Goal: Contribute content

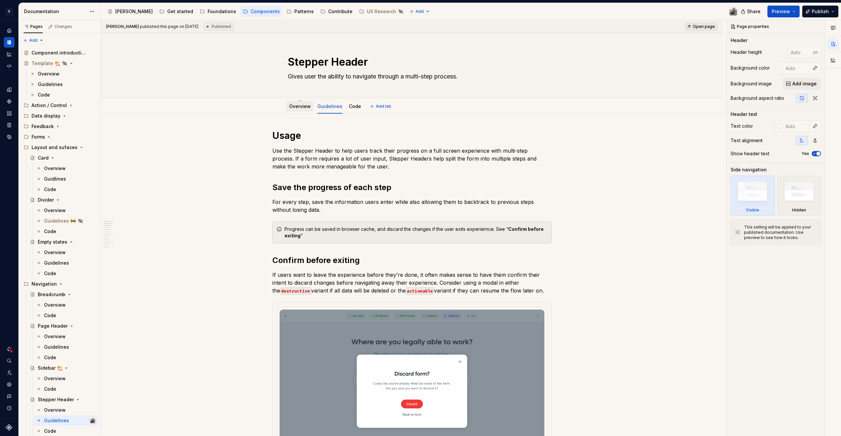
click at [296, 105] on link "Overview" at bounding box center [300, 107] width 22 height 6
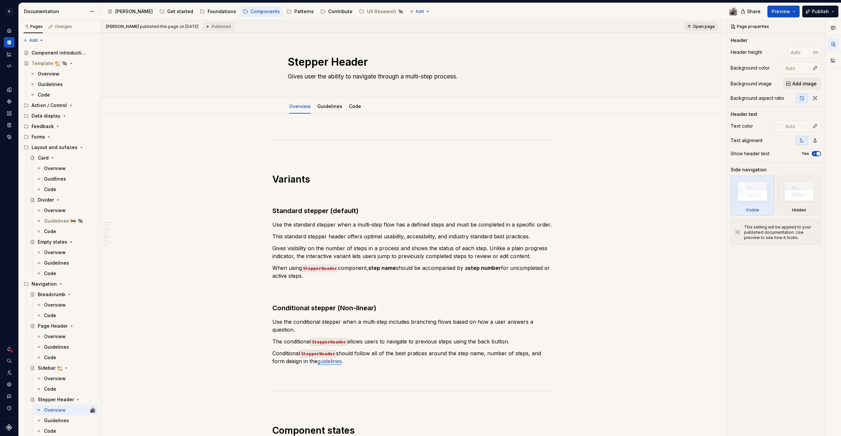
scroll to position [423, 0]
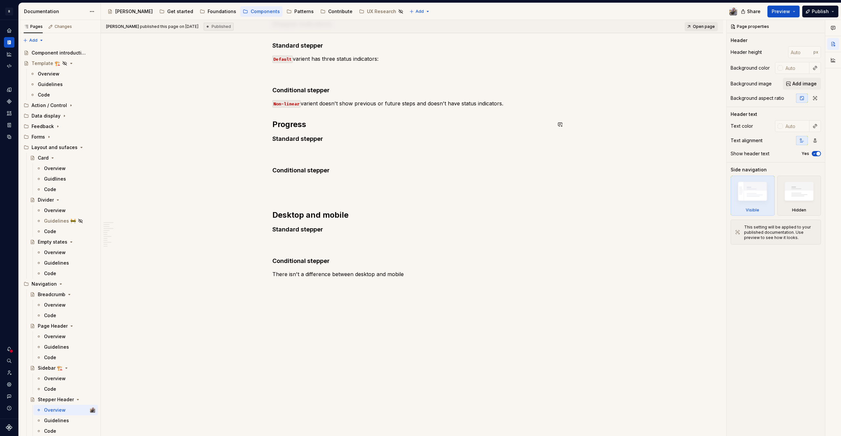
click at [272, 126] on div "Variants Standard stepper (default) Use the standard stepper when a multi-step …" at bounding box center [411, 2] width 279 height 591
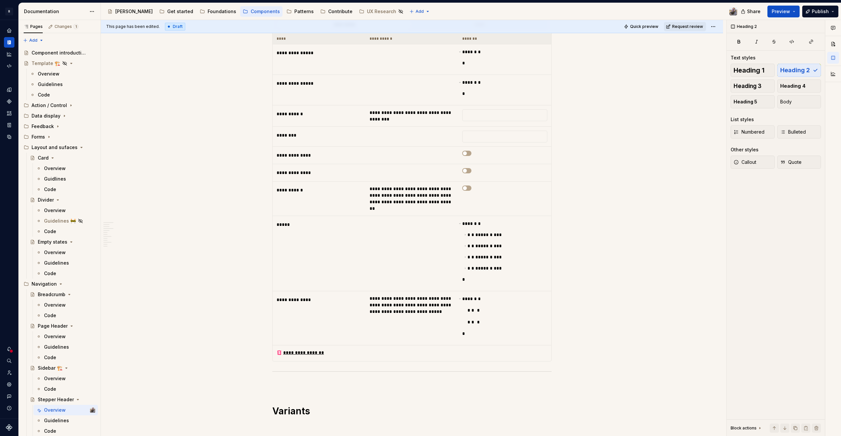
scroll to position [0, 0]
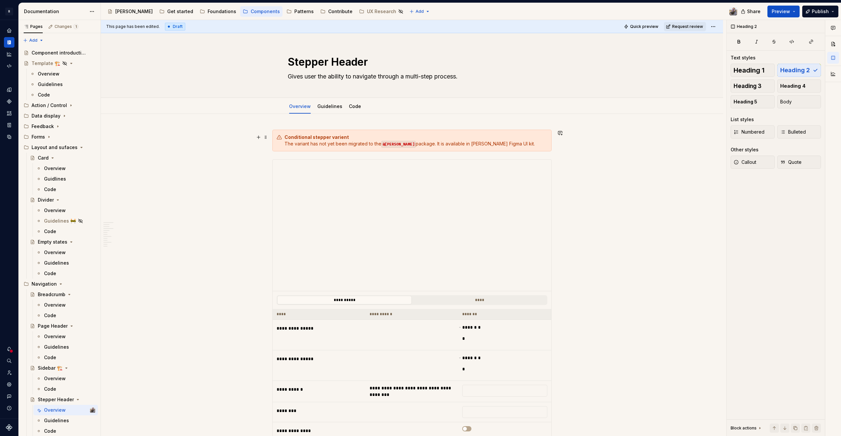
click at [291, 134] on strong "Conditional stepper varient" at bounding box center [317, 137] width 64 height 6
click at [758, 200] on icon "button" at bounding box center [757, 198] width 5 height 5
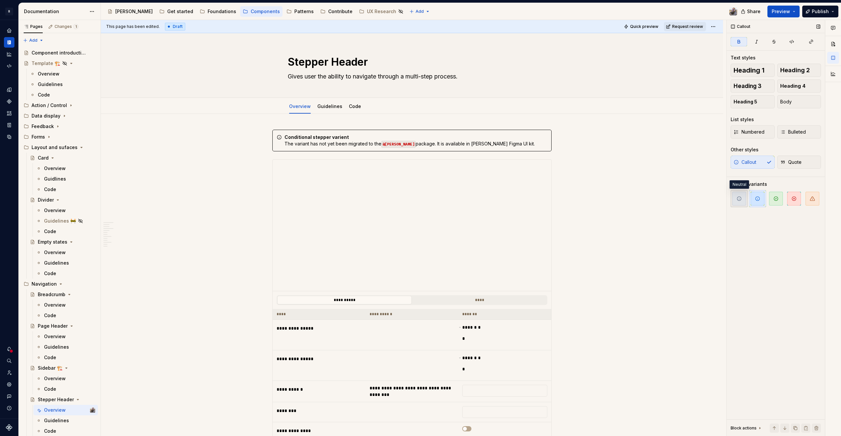
click at [742, 199] on span "button" at bounding box center [739, 199] width 14 height 14
click at [753, 199] on span "button" at bounding box center [758, 199] width 14 height 14
click at [320, 143] on div "Conditional stepper varient The variant has not yet been migrated to the @[PERS…" at bounding box center [416, 140] width 263 height 13
click at [782, 10] on span "Preview" at bounding box center [781, 11] width 18 height 7
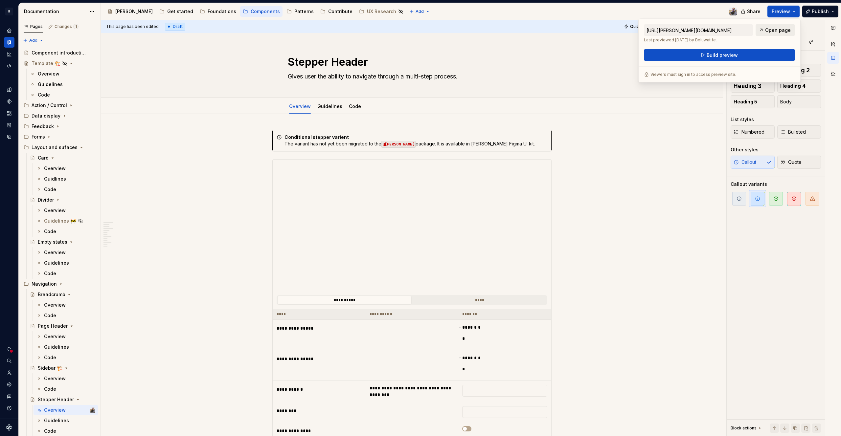
click at [782, 31] on span "Open page" at bounding box center [778, 30] width 26 height 7
click at [735, 57] on span "Build preview" at bounding box center [722, 55] width 31 height 7
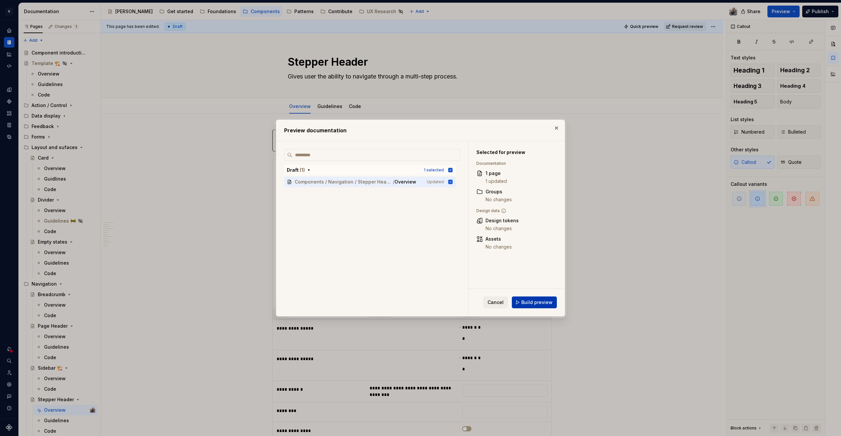
click at [534, 302] on span "Build preview" at bounding box center [536, 302] width 31 height 7
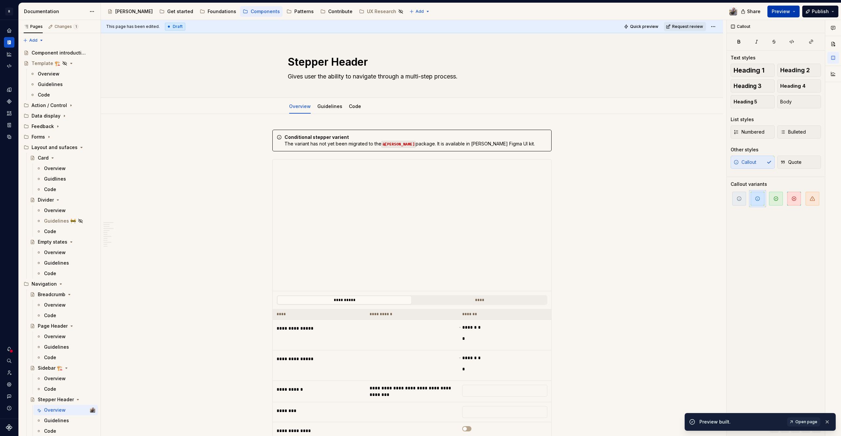
click at [780, 10] on span "Preview" at bounding box center [781, 11] width 18 height 7
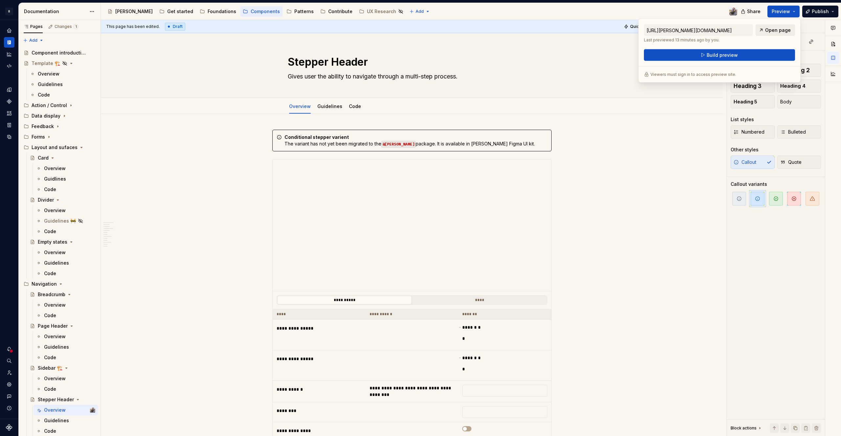
click at [776, 28] on span "Open page" at bounding box center [778, 30] width 26 height 7
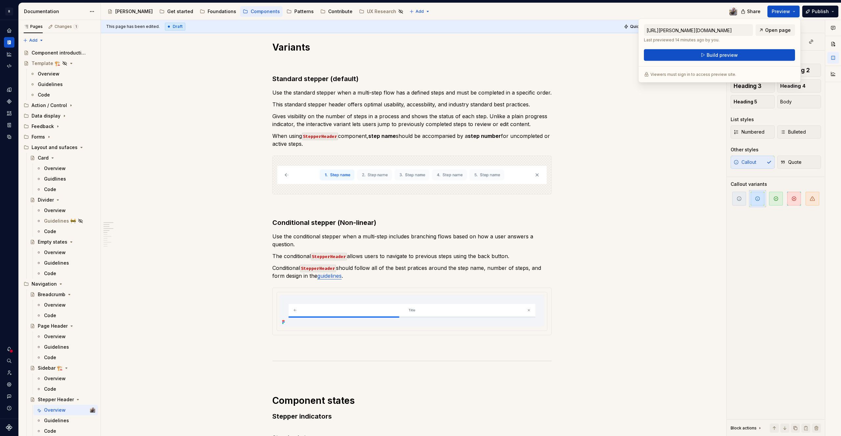
scroll to position [462, 0]
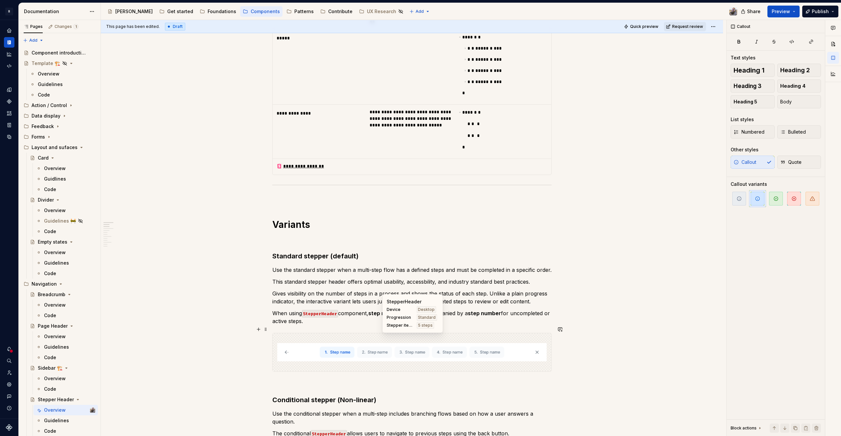
click at [300, 336] on img at bounding box center [411, 352] width 269 height 33
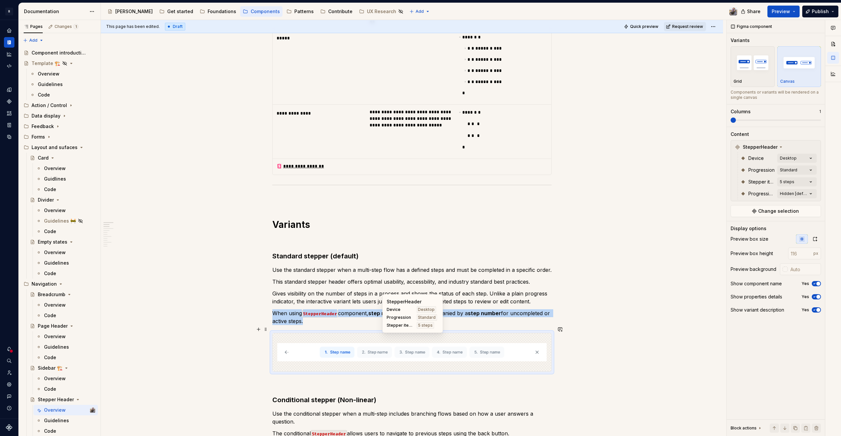
type textarea "*"
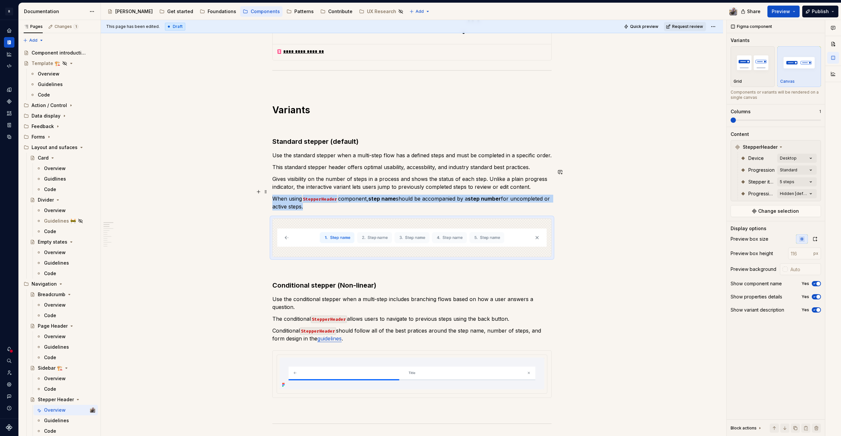
scroll to position [611, 0]
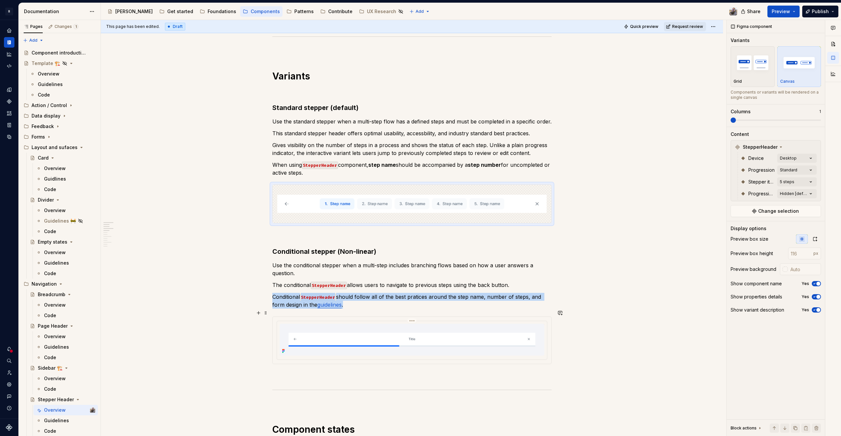
click at [367, 335] on img at bounding box center [412, 340] width 265 height 32
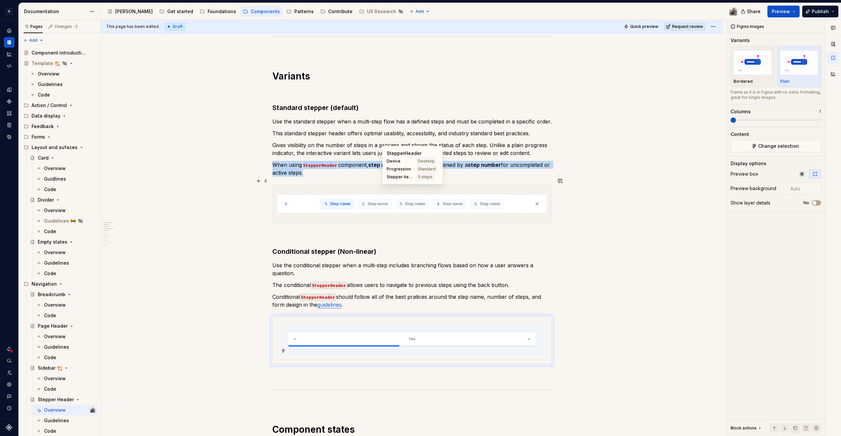
click at [300, 197] on img at bounding box center [411, 204] width 269 height 33
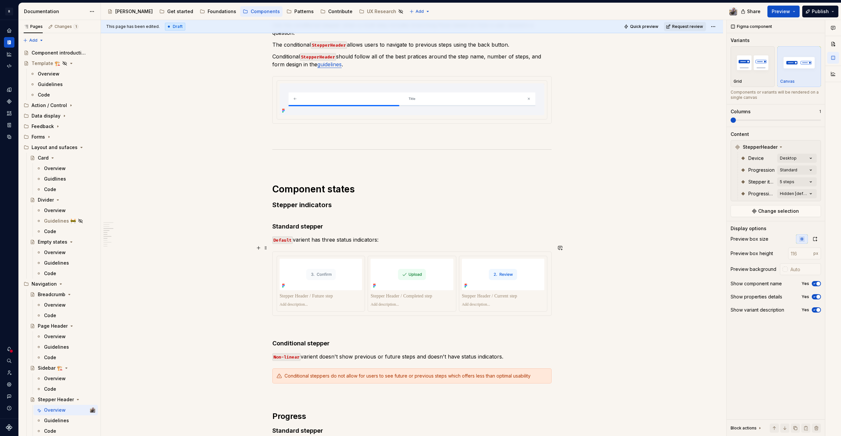
scroll to position [919, 0]
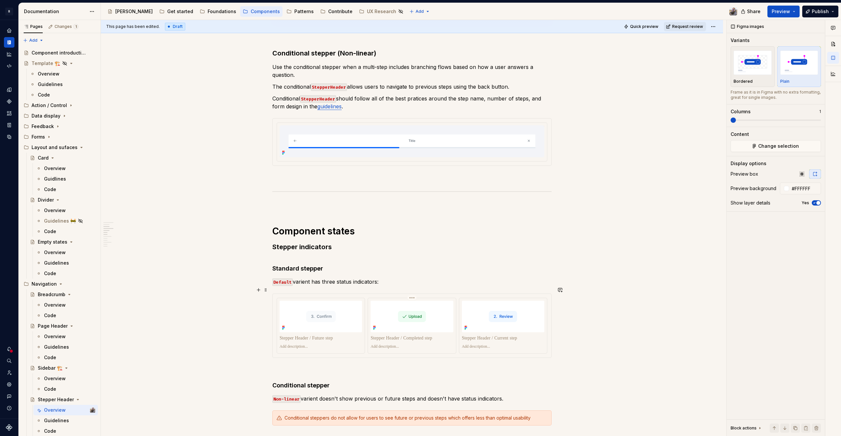
scroll to position [636, 0]
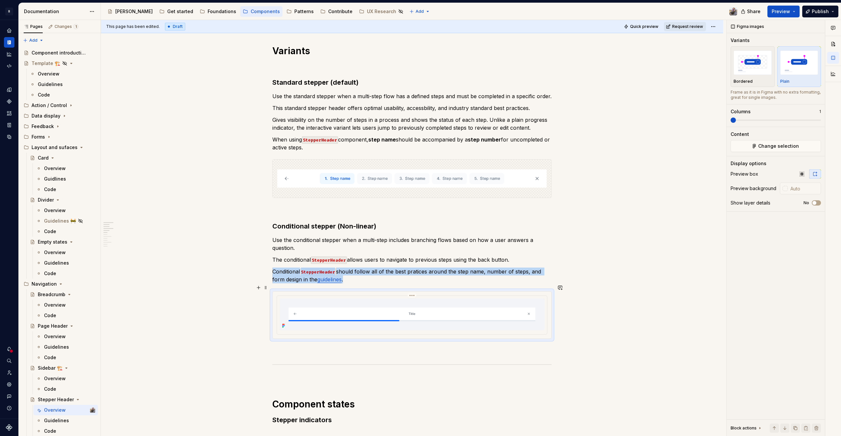
click at [350, 319] on img at bounding box center [412, 315] width 265 height 32
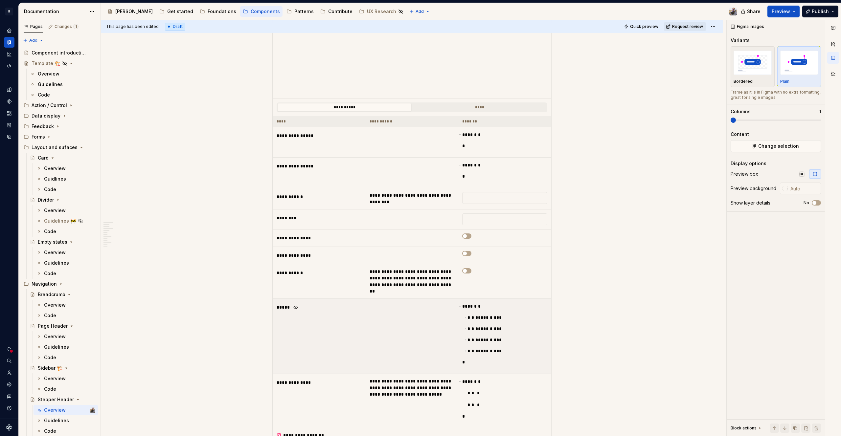
scroll to position [0, 0]
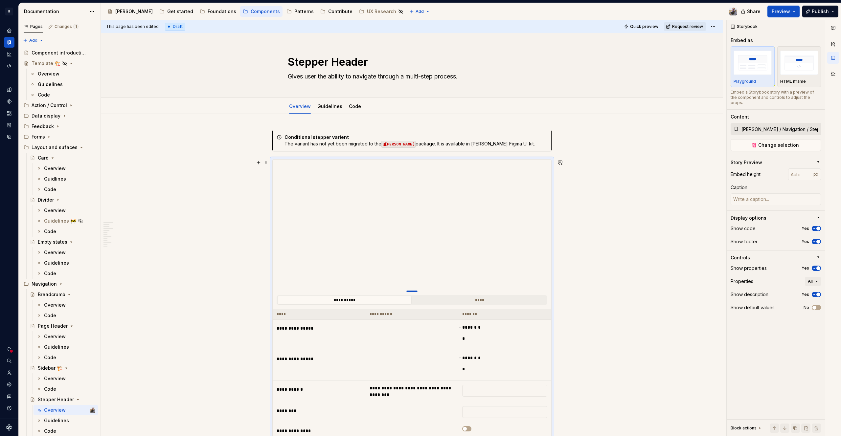
type textarea "*"
type input "398"
type textarea "*"
type input "392"
type textarea "*"
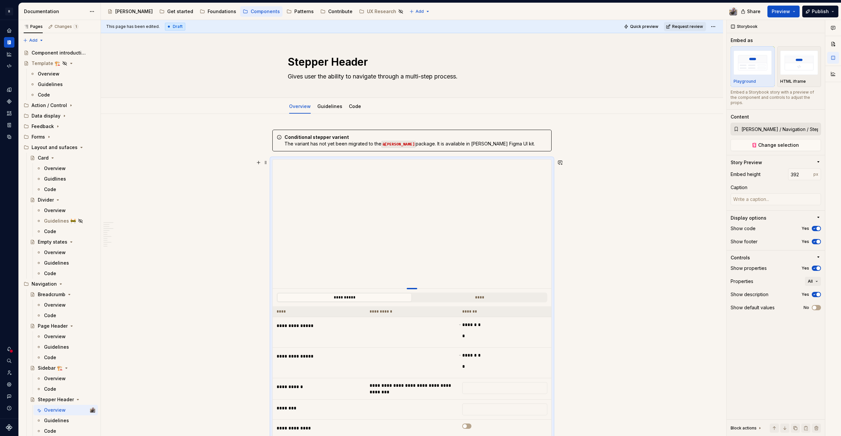
type input "384"
type textarea "*"
type input "358"
type textarea "*"
type input "348"
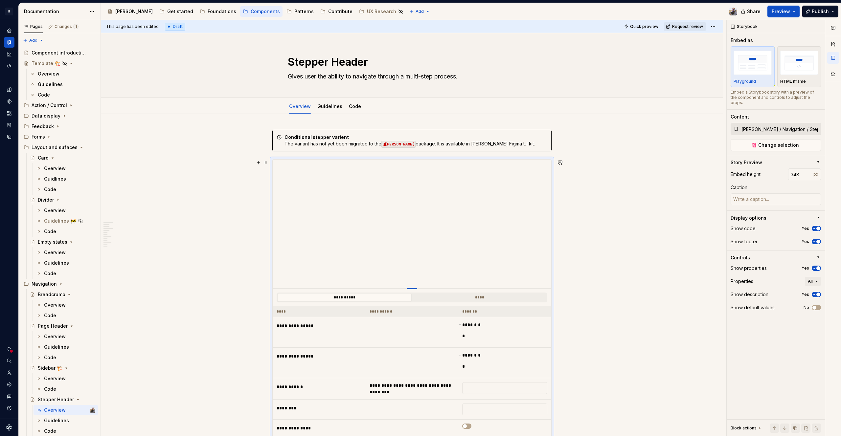
type textarea "*"
type input "334"
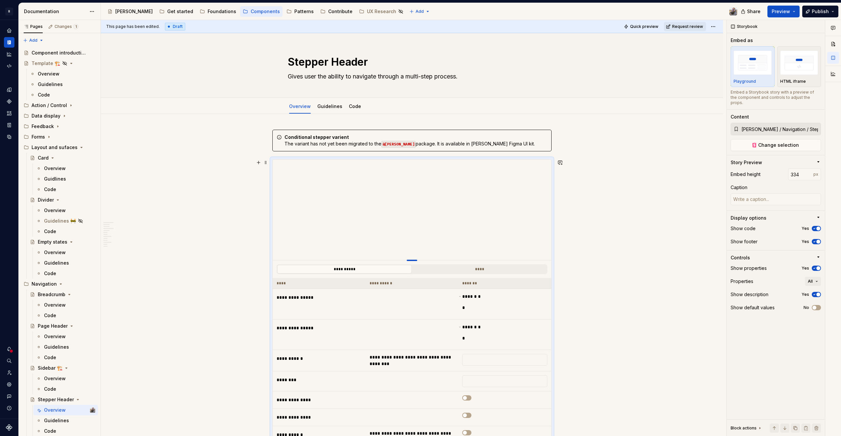
type textarea "*"
type input "306"
type textarea "*"
type input "291"
type textarea "*"
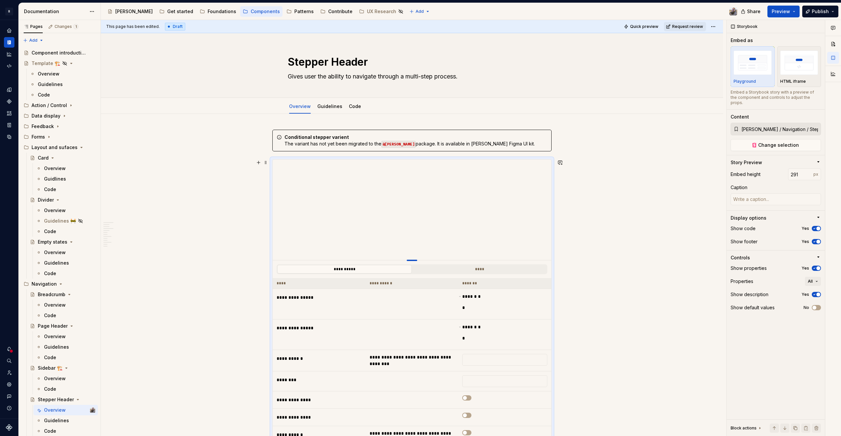
type input "282"
type textarea "*"
type input "276"
type textarea "*"
type input "270"
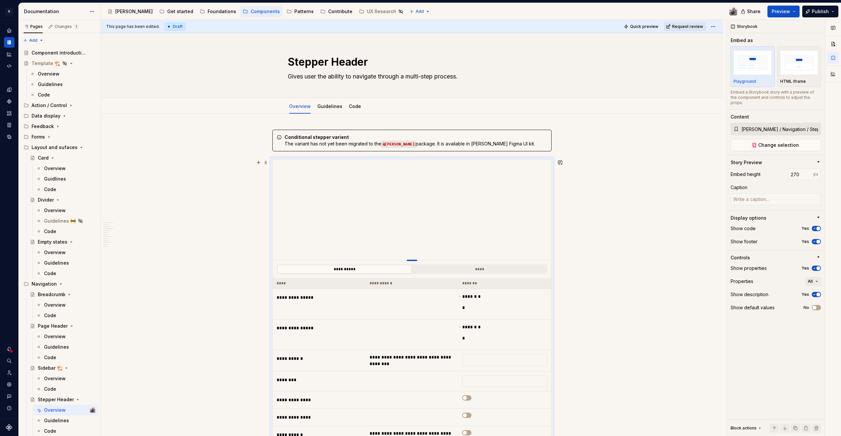
type textarea "*"
type input "267"
type textarea "*"
type input "264"
type textarea "*"
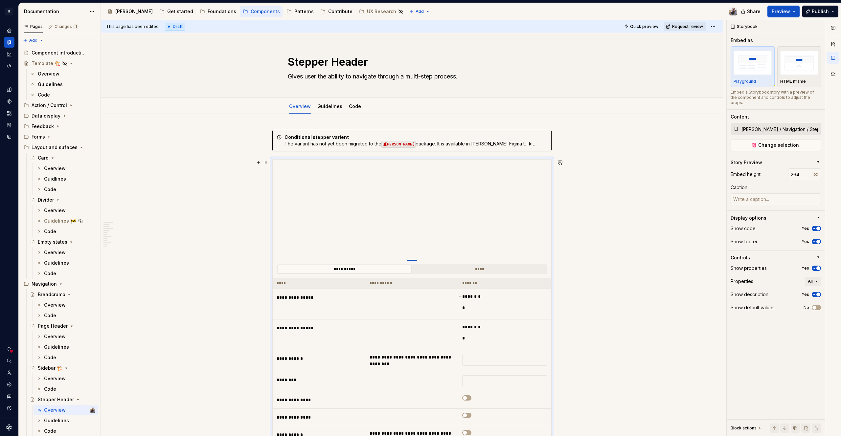
type input "263"
type textarea "*"
type input "262"
type textarea "*"
type input "261"
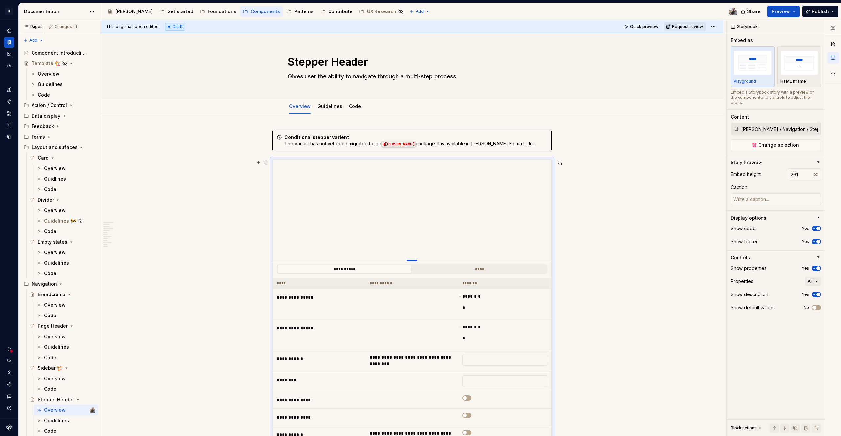
type textarea "*"
type input "260"
type textarea "*"
type input "259"
type textarea "*"
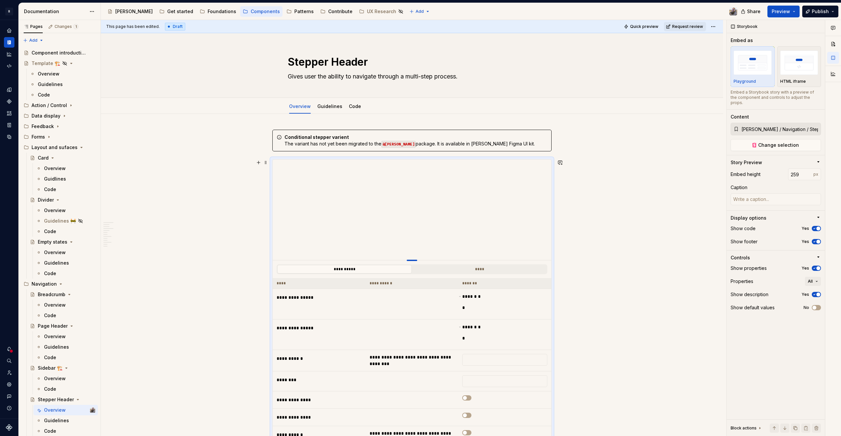
type input "258"
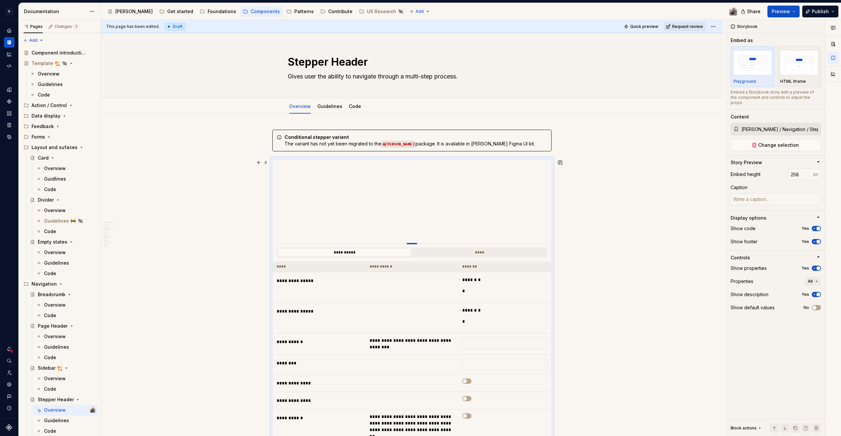
type textarea "*"
type input "255"
type textarea "*"
type input "250"
type textarea "*"
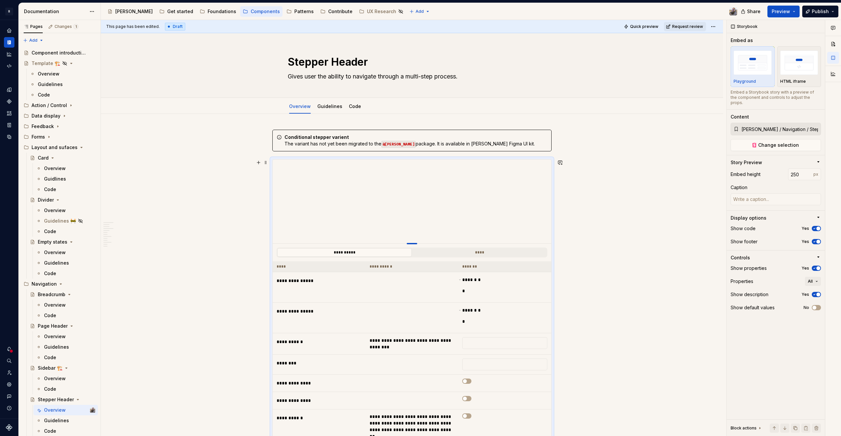
type input "246"
type textarea "*"
type input "243"
type textarea "*"
type input "242"
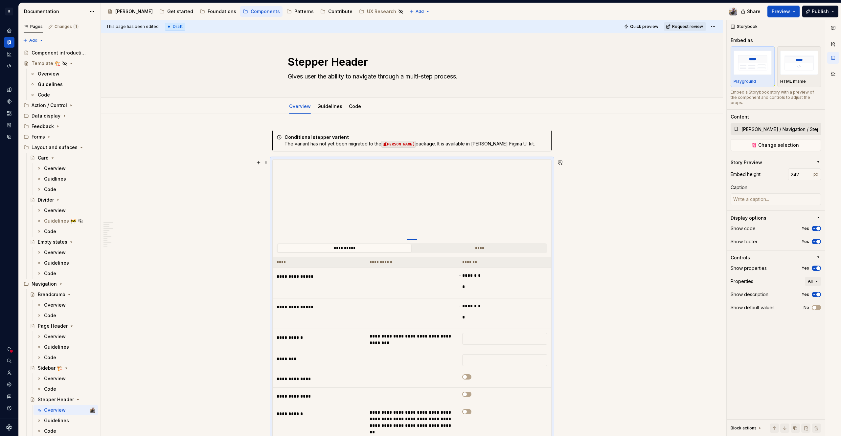
drag, startPoint x: 412, startPoint y: 291, endPoint x: 416, endPoint y: 239, distance: 52.4
click at [416, 239] on div at bounding box center [412, 239] width 11 height 1
type textarea "*"
click at [800, 169] on input "242" at bounding box center [800, 175] width 25 height 12
type input "240"
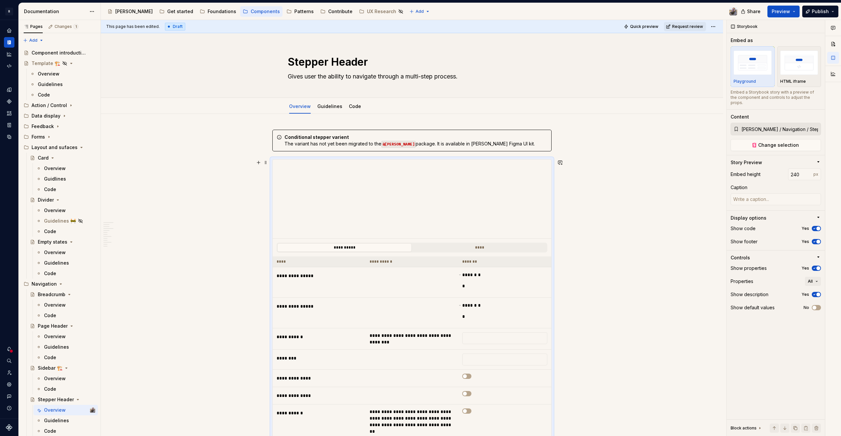
click at [646, 200] on div "**********" at bounding box center [414, 228] width 626 height 417
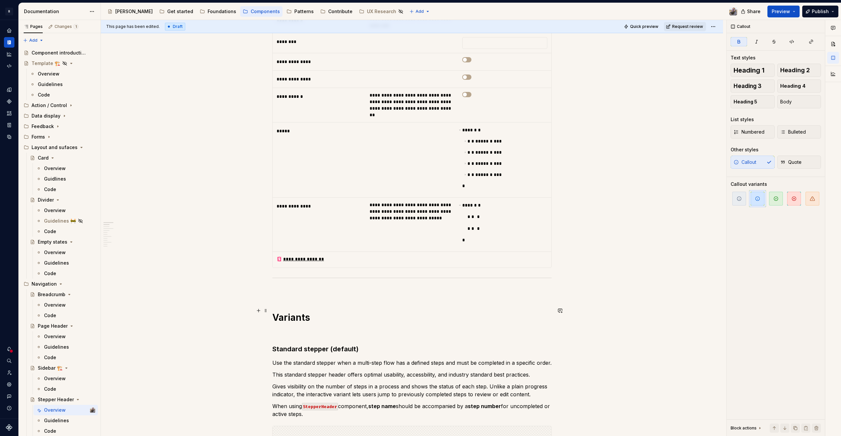
scroll to position [532, 0]
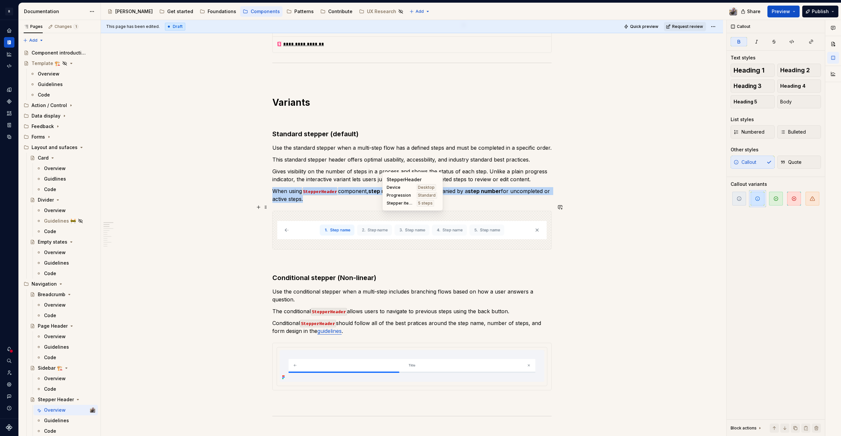
click at [505, 219] on img at bounding box center [411, 230] width 269 height 33
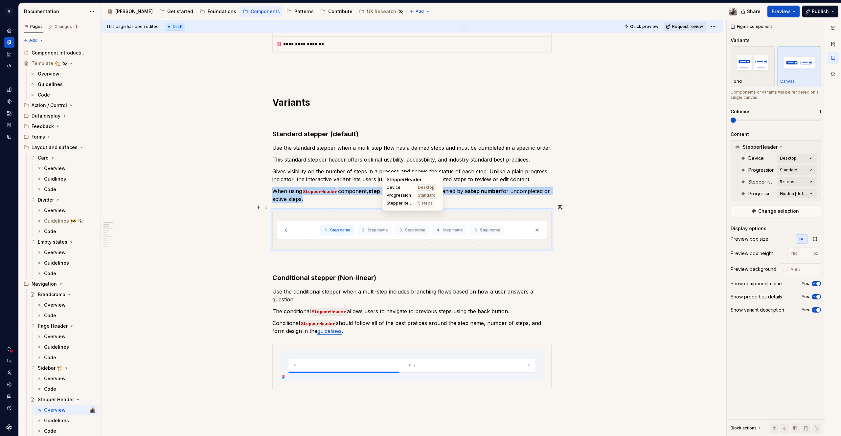
type textarea "*"
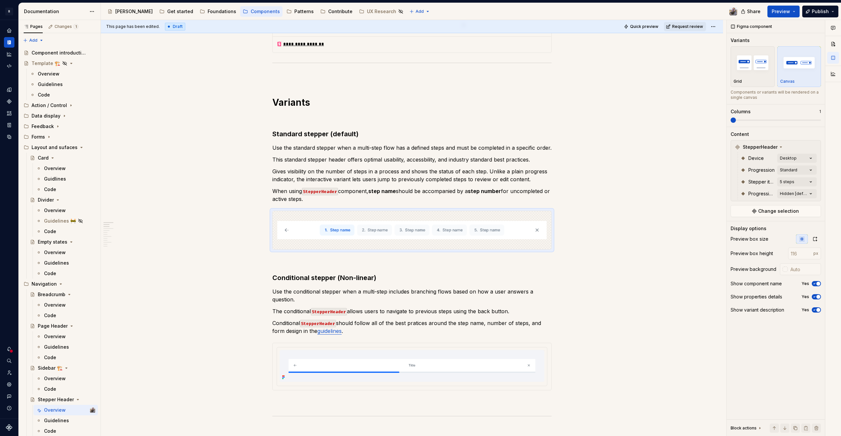
click at [786, 270] on div at bounding box center [785, 269] width 5 height 5
type input "#BCA0A0"
type input "*******"
type input "#BFA4A4"
type input "*******"
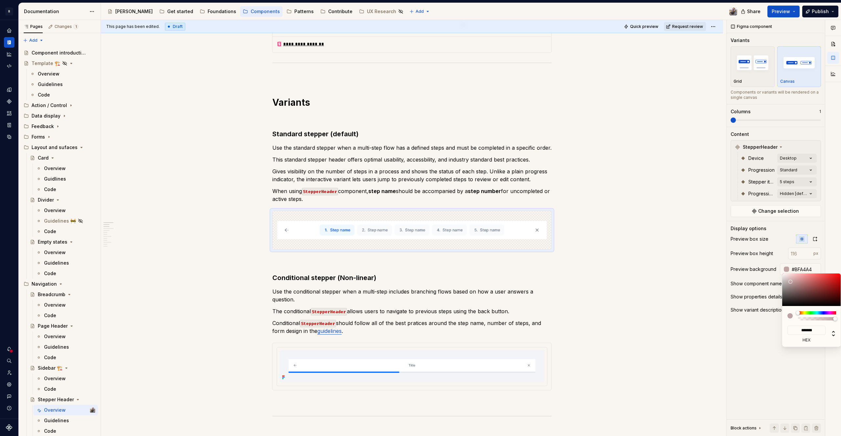
type input "#C1B6B6"
type input "*******"
type input "#C6C6C6"
type input "*******"
type input "#C9C9C9"
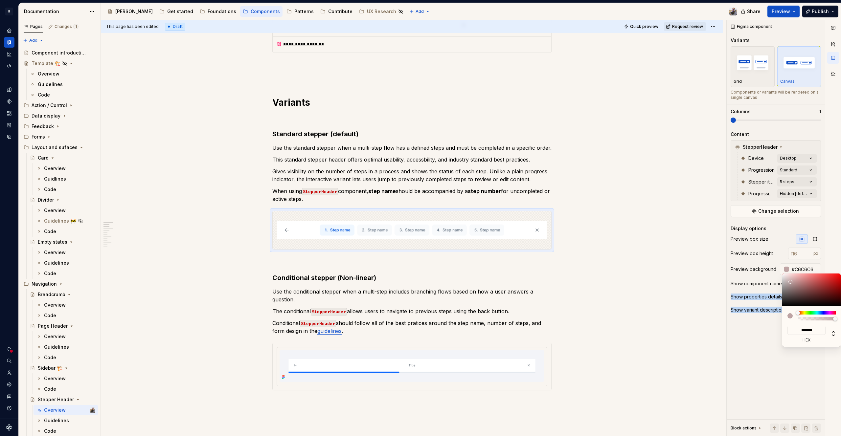
type input "*******"
type input "#CBCBCB"
type input "*******"
type input "#CECECE"
type input "*******"
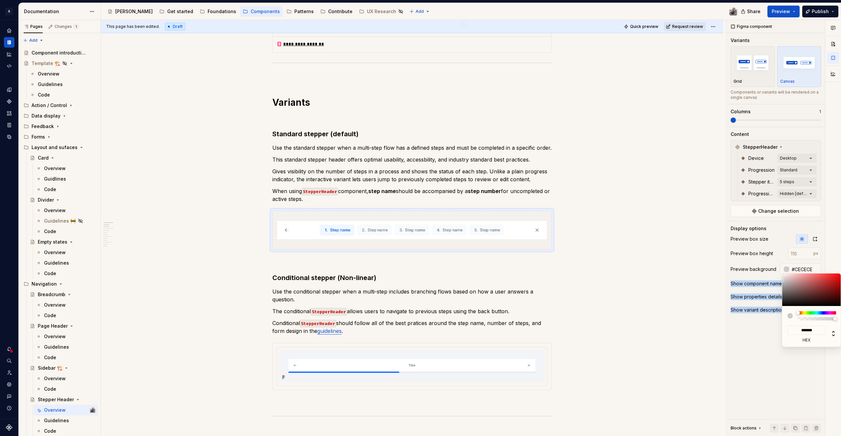
type input "#D3D3D3"
type input "*******"
type input "#D6D6D6"
type input "*******"
type input "#DDDDDD"
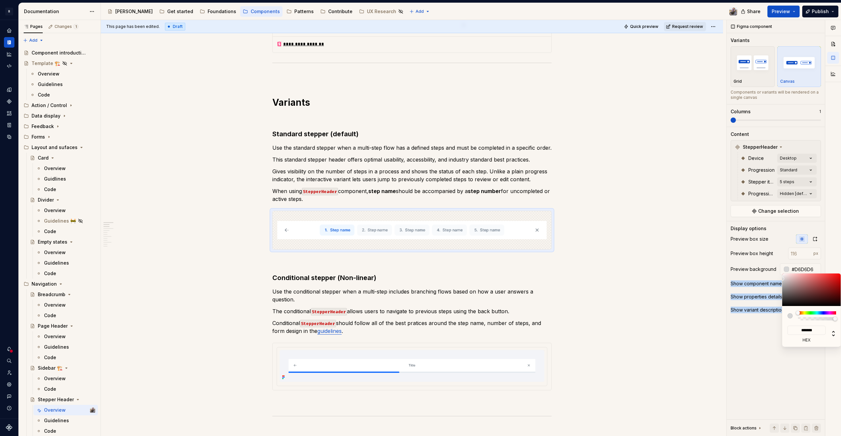
type input "*******"
type input "#E0E0E0"
type input "*******"
type input "#E3E3E3"
type input "*******"
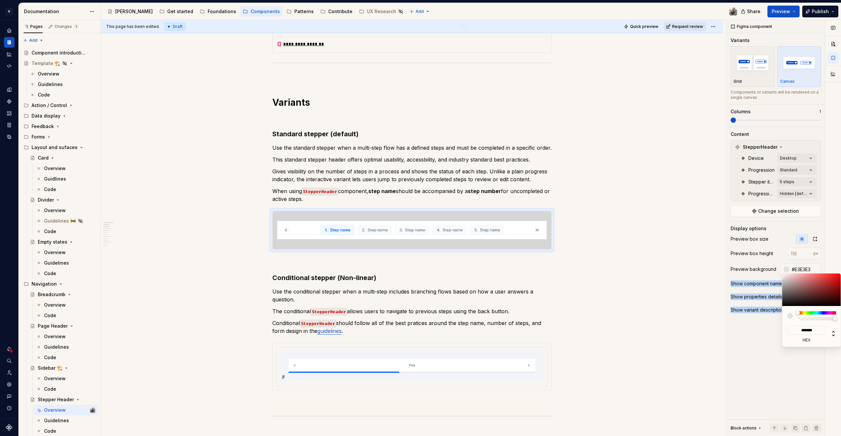
type input "#E5E5E5"
type input "*******"
type input "#E8E8E8"
type input "*******"
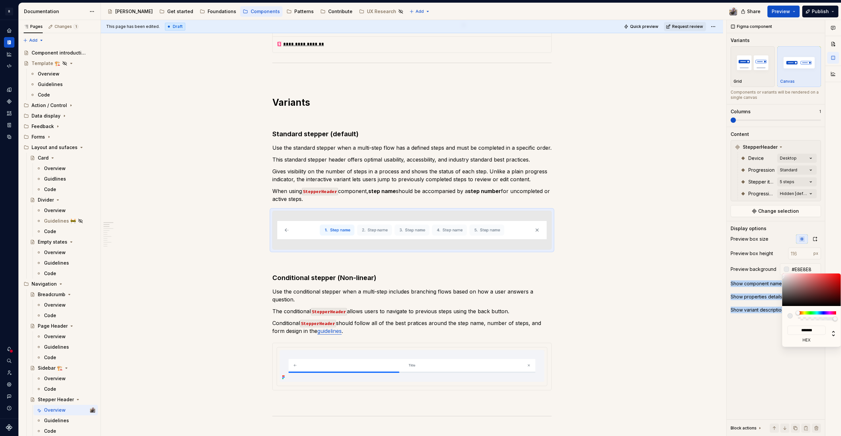
type input "#F0F0F0"
type input "*******"
type input "#F2F2F2"
type input "*******"
type input "#F5F5F5"
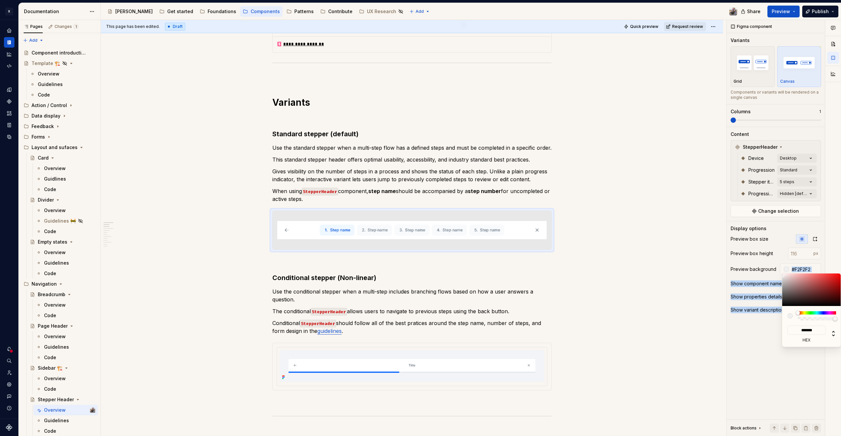
type input "*******"
type input "#F2F2F2"
type input "*******"
drag, startPoint x: 791, startPoint y: 282, endPoint x: 774, endPoint y: 275, distance: 18.0
click at [774, 275] on body "R [PERSON_NAME] Design system data Documentation Accessibility guide for tree P…" at bounding box center [420, 218] width 841 height 436
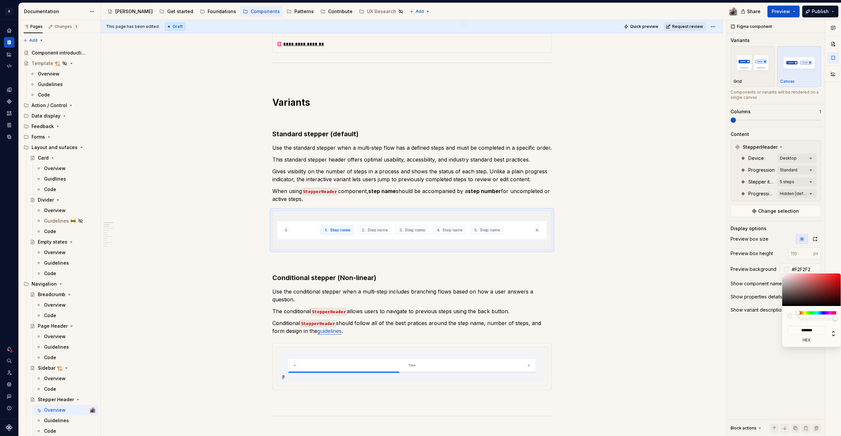
click at [422, 347] on html "R [PERSON_NAME] Design system data Documentation Accessibility guide for tree P…" at bounding box center [420, 218] width 841 height 436
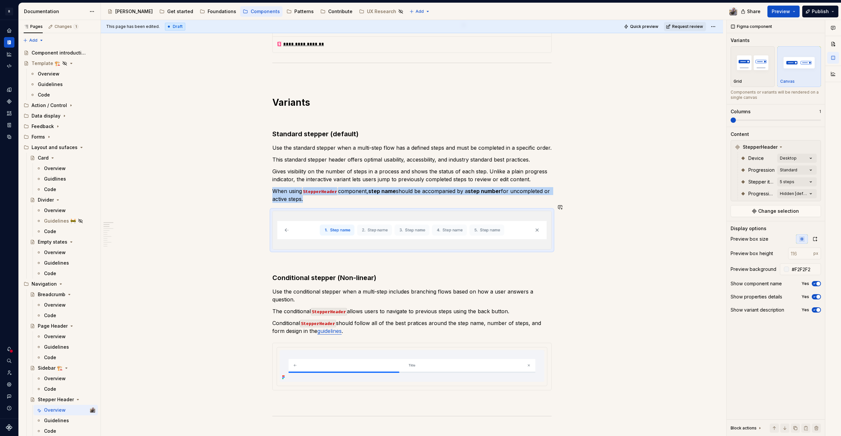
type textarea "*"
drag, startPoint x: 804, startPoint y: 269, endPoint x: 807, endPoint y: 268, distance: 3.4
click at [804, 268] on input "#F2F2F2" at bounding box center [805, 270] width 32 height 12
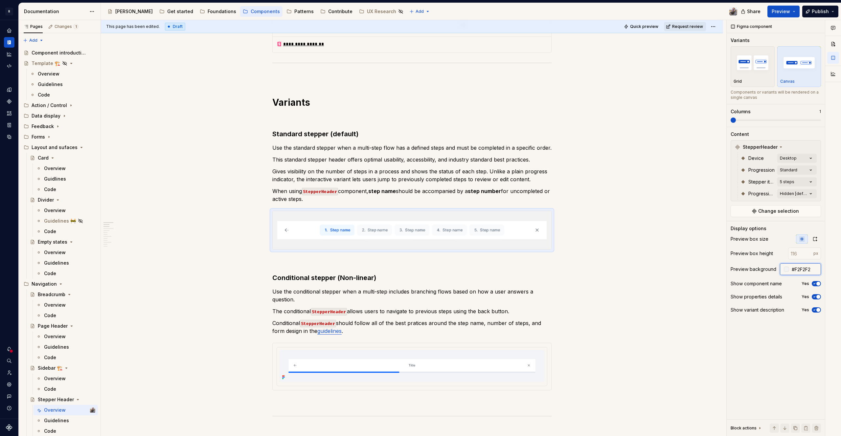
paste input "F3F4F8"
type input "#F3F4F8"
type button "on"
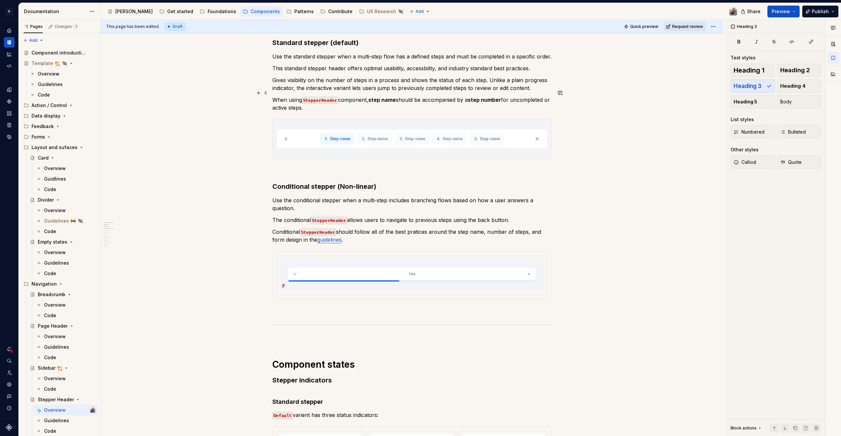
scroll to position [541, 0]
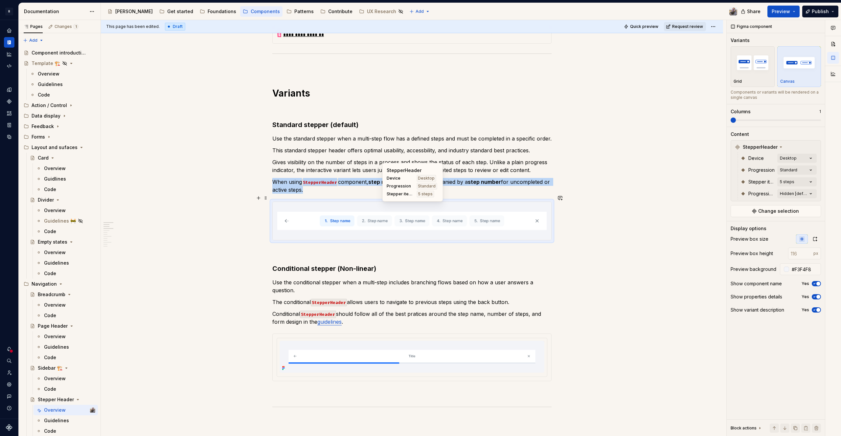
click at [460, 212] on img at bounding box center [411, 221] width 269 height 33
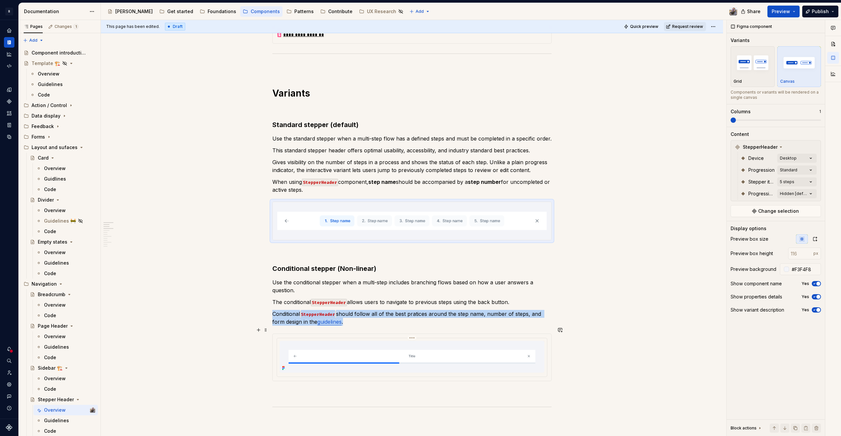
click at [439, 353] on img at bounding box center [412, 357] width 265 height 32
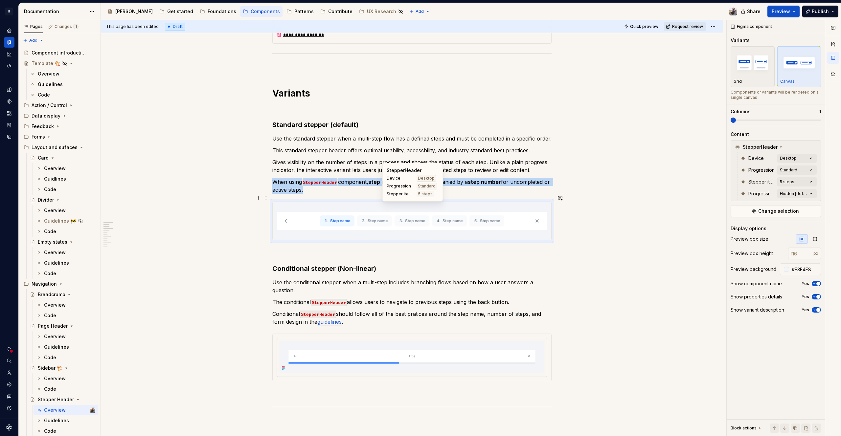
click at [428, 222] on img at bounding box center [411, 221] width 269 height 33
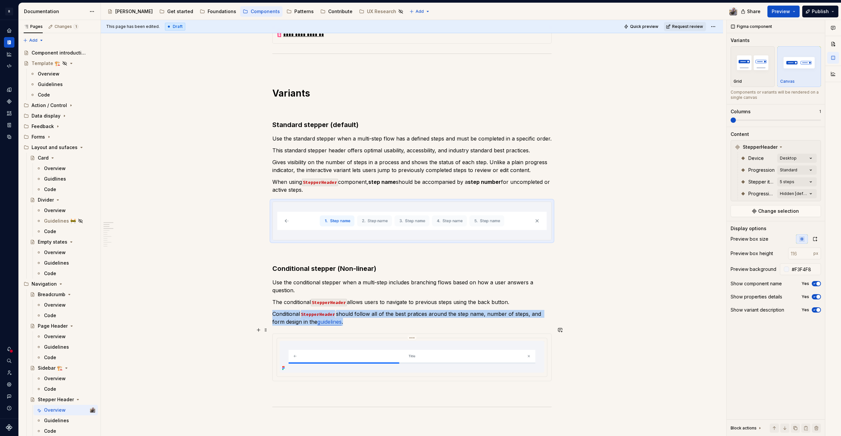
click at [428, 353] on img at bounding box center [412, 357] width 265 height 32
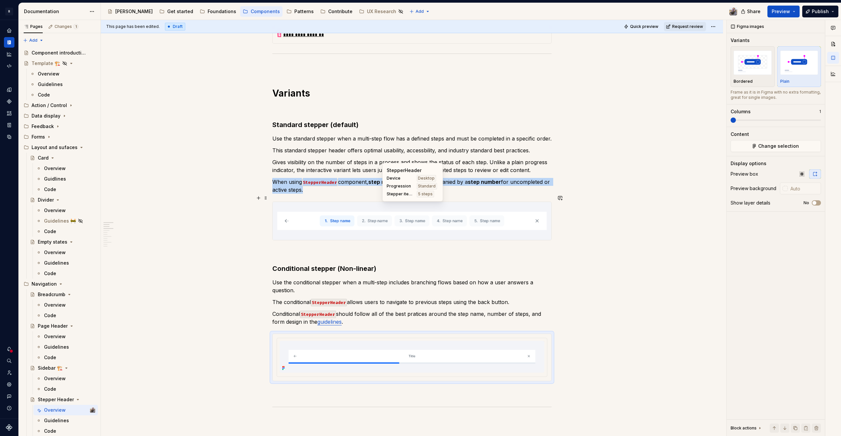
click at [435, 223] on img at bounding box center [411, 221] width 269 height 33
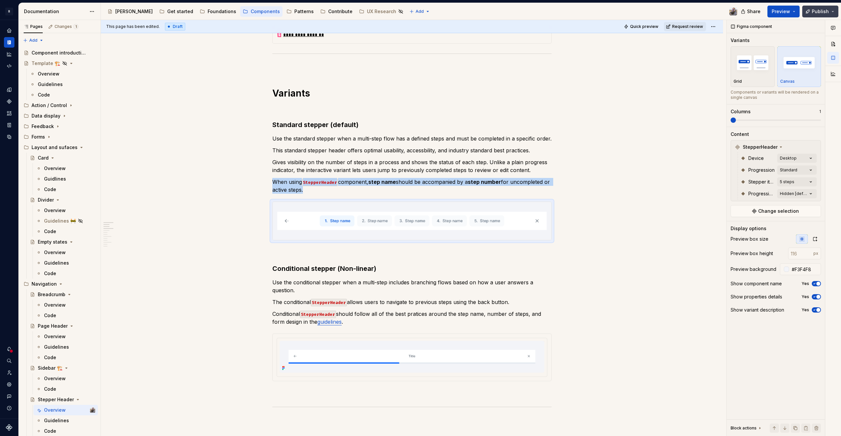
click at [817, 13] on span "Publish" at bounding box center [820, 11] width 17 height 7
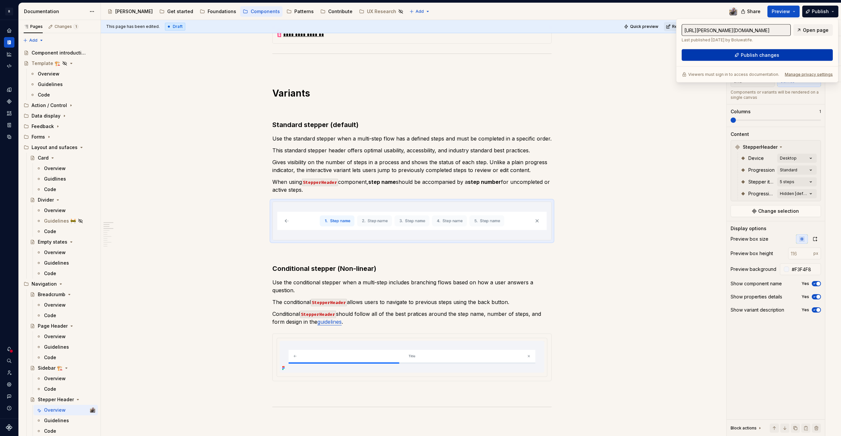
click at [775, 54] on span "Publish changes" at bounding box center [760, 55] width 38 height 7
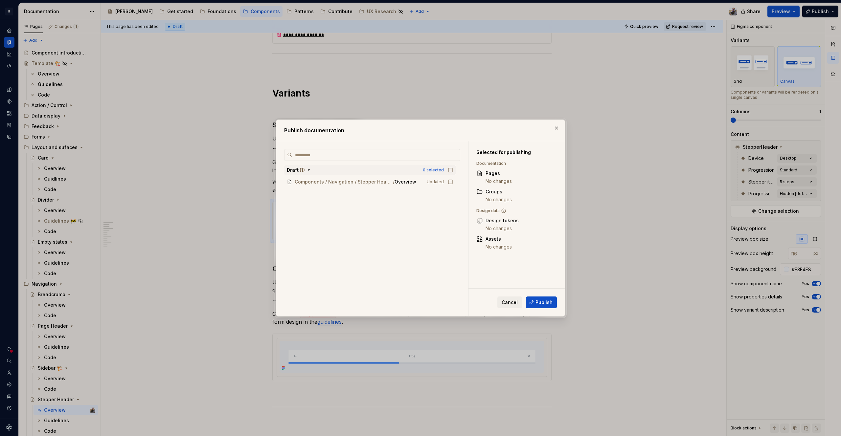
click at [453, 170] on icon "button" at bounding box center [450, 170] width 5 height 5
click at [547, 294] on div "Cancel Publish" at bounding box center [517, 303] width 96 height 28
click at [549, 299] on span "Publish" at bounding box center [544, 302] width 17 height 7
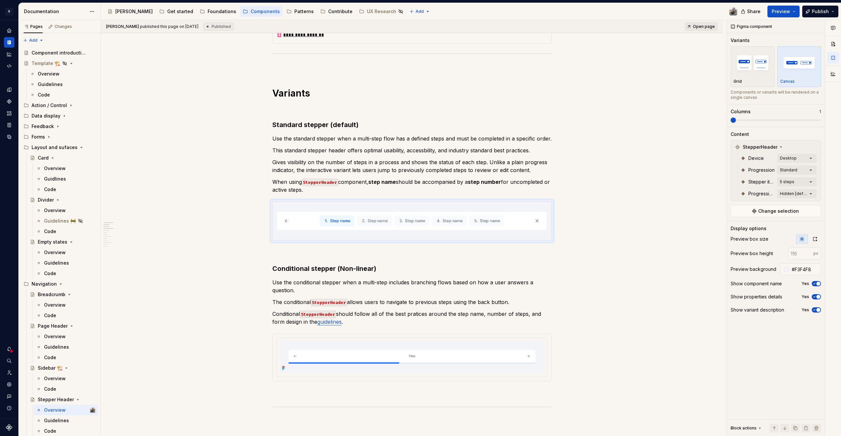
type textarea "*"
